Goal: Task Accomplishment & Management: Manage account settings

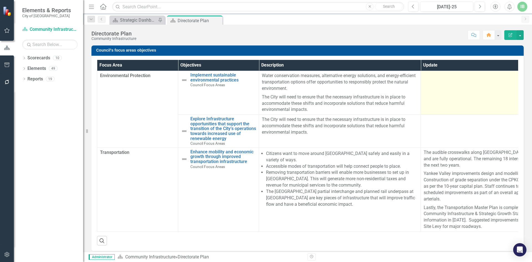
click at [354, 97] on td at bounding box center [502, 93] width 162 height 44
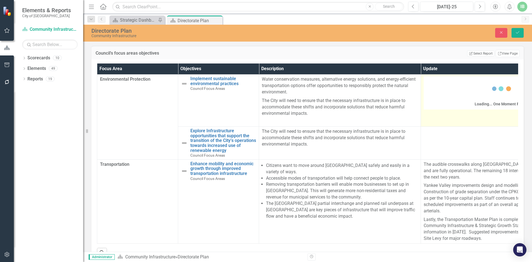
click at [354, 98] on div "Loading... One Moment Please" at bounding box center [502, 94] width 156 height 32
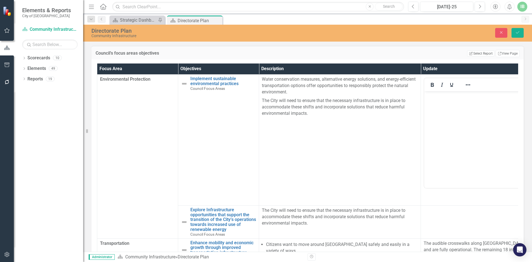
click at [354, 112] on body "Rich Text Area. Press ALT-0 for help." at bounding box center [501, 132] width 155 height 83
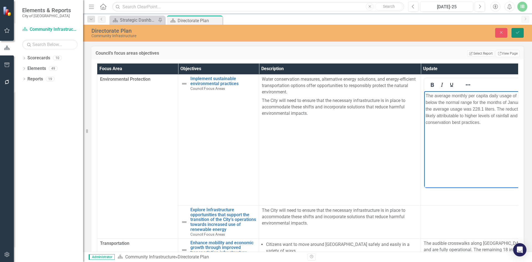
click at [354, 31] on icon "Save" at bounding box center [517, 32] width 5 height 4
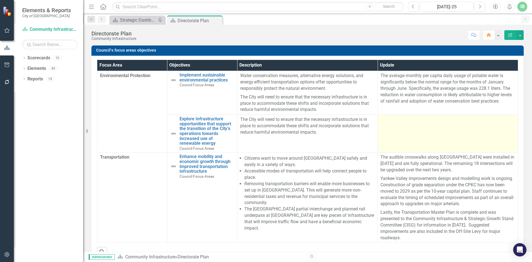
click at [354, 128] on td at bounding box center [448, 134] width 140 height 38
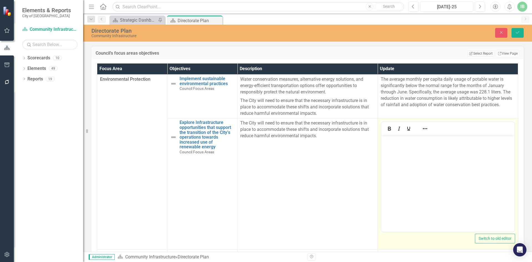
click at [354, 162] on body "Rich Text Area. Press ALT-0 for help." at bounding box center [447, 176] width 133 height 83
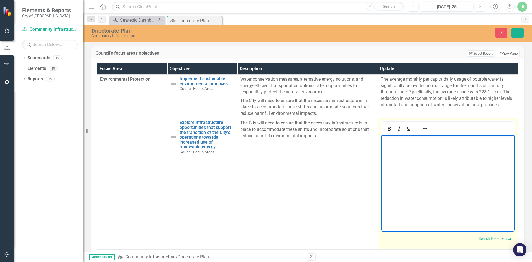
click at [354, 160] on body "Rich Text Area. Press ALT-0 for help." at bounding box center [447, 176] width 133 height 83
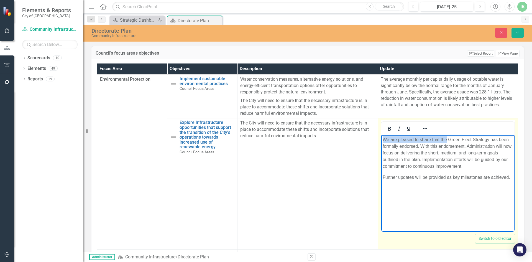
drag, startPoint x: 446, startPoint y: 139, endPoint x: 369, endPoint y: 141, distance: 77.3
click at [354, 141] on html "We are pleased to share that the Green Fleet Strategy has been formally endorse…" at bounding box center [447, 176] width 133 height 83
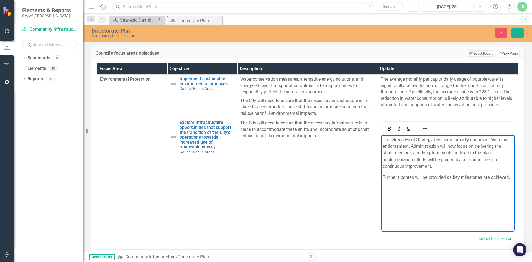
click at [354, 28] on div "Close Save" at bounding box center [438, 33] width 179 height 10
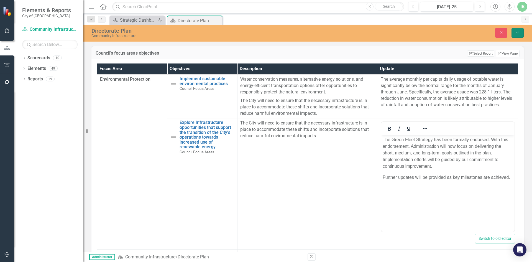
click at [354, 32] on button "Save" at bounding box center [517, 33] width 12 height 10
